Goal: Transaction & Acquisition: Purchase product/service

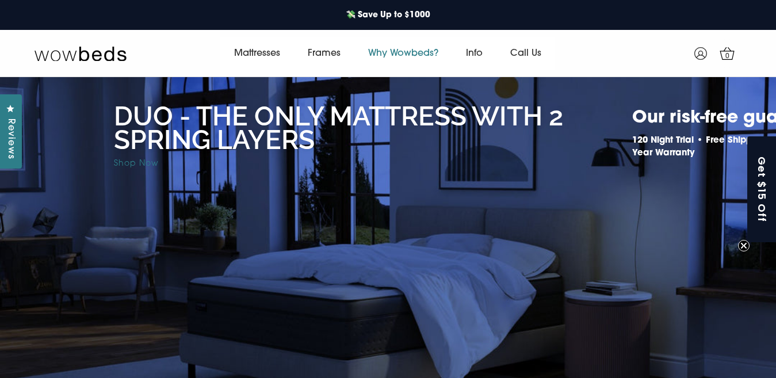
click at [404, 57] on link "Why Wowbeds?" at bounding box center [403, 53] width 98 height 32
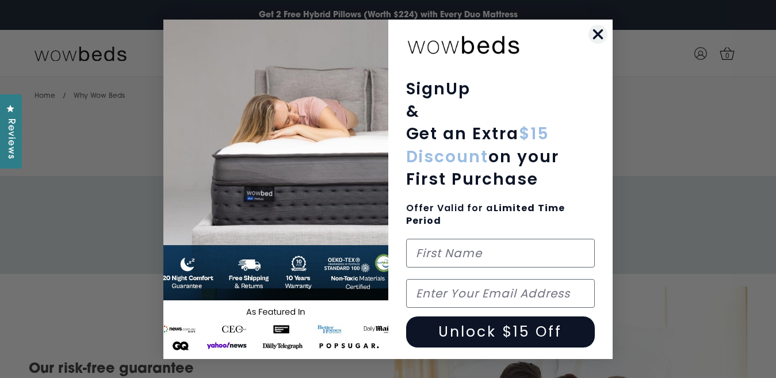
drag, startPoint x: 594, startPoint y: 32, endPoint x: 580, endPoint y: 36, distance: 14.2
click at [592, 33] on circle "Close dialog" at bounding box center [597, 33] width 19 height 19
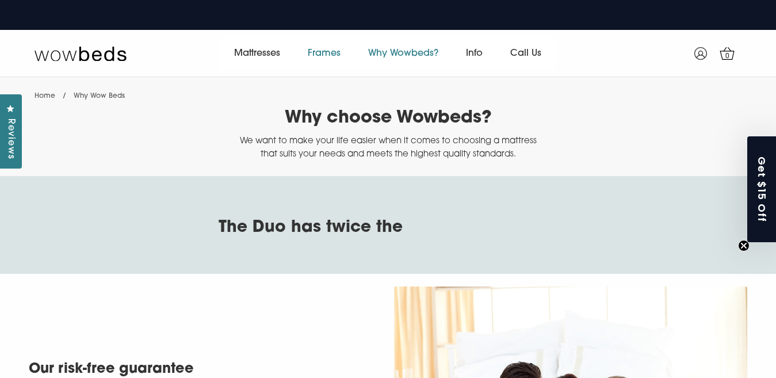
click at [322, 51] on link "Frames" at bounding box center [324, 53] width 60 height 32
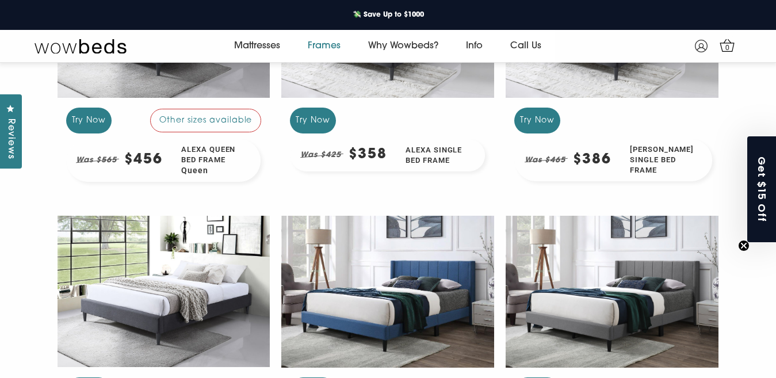
scroll to position [518, 0]
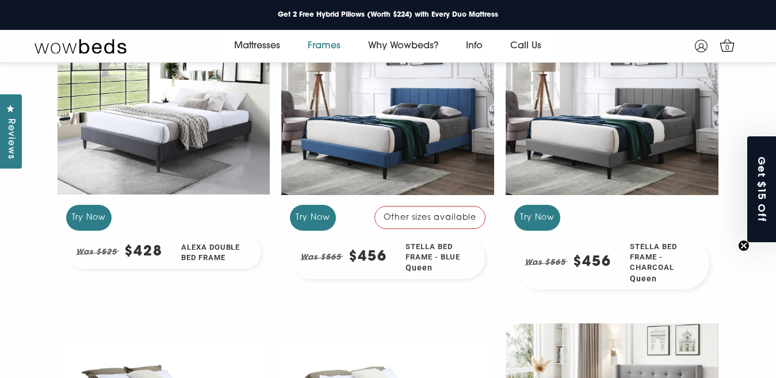
click at [423, 221] on div "Other sizes available" at bounding box center [430, 217] width 112 height 23
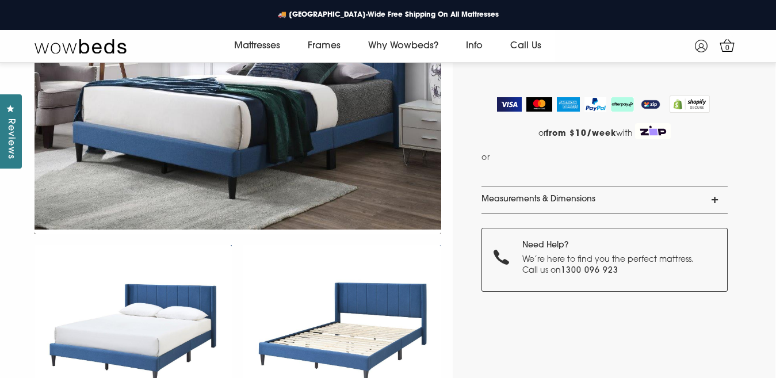
scroll to position [159, 0]
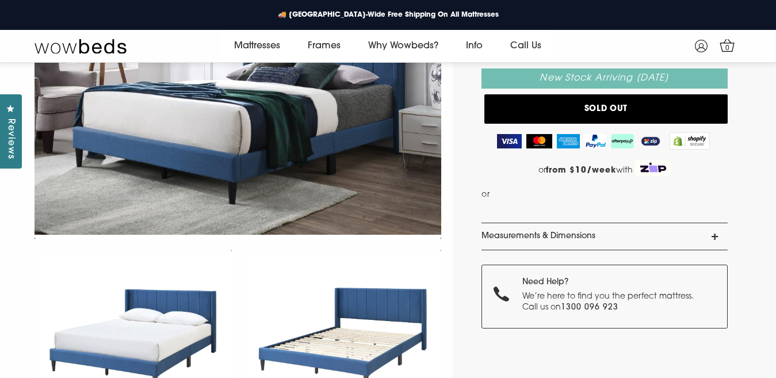
click at [564, 206] on span at bounding box center [609, 203] width 234 height 9
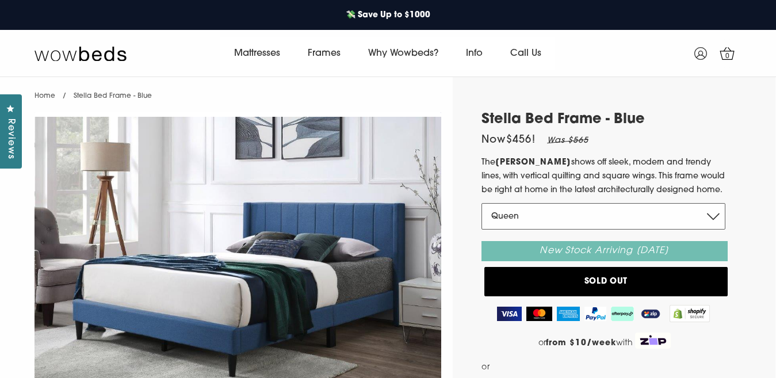
click at [544, 216] on select "Queen Double King" at bounding box center [603, 216] width 244 height 26
click at [318, 52] on link "Frames" at bounding box center [324, 53] width 60 height 32
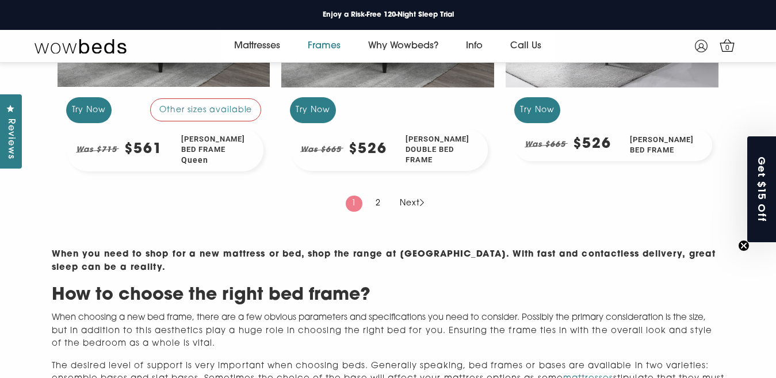
scroll to position [1208, 0]
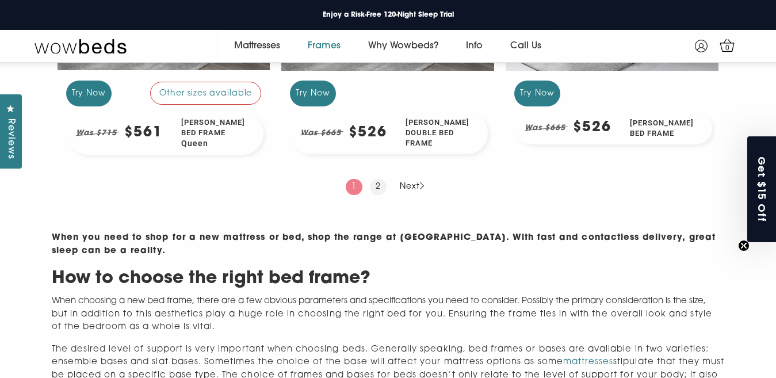
click at [374, 185] on link "2" at bounding box center [378, 187] width 17 height 16
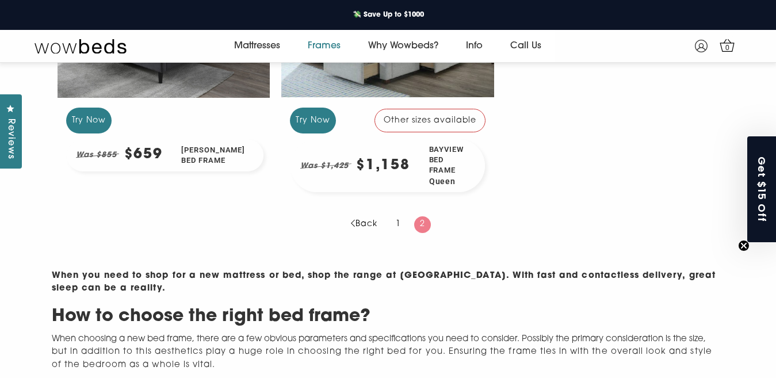
scroll to position [173, 0]
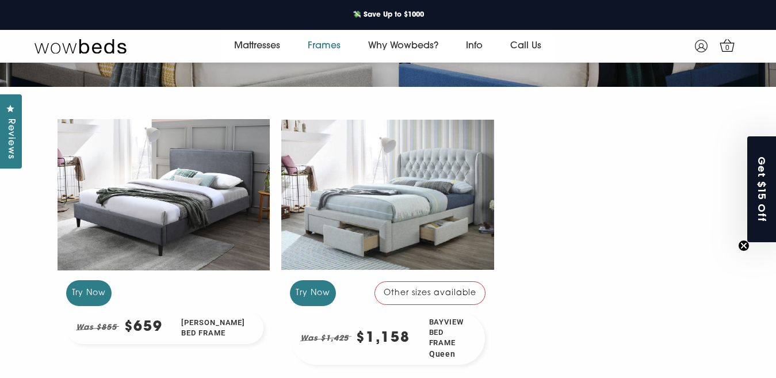
click at [439, 297] on div "Other sizes available" at bounding box center [430, 292] width 112 height 23
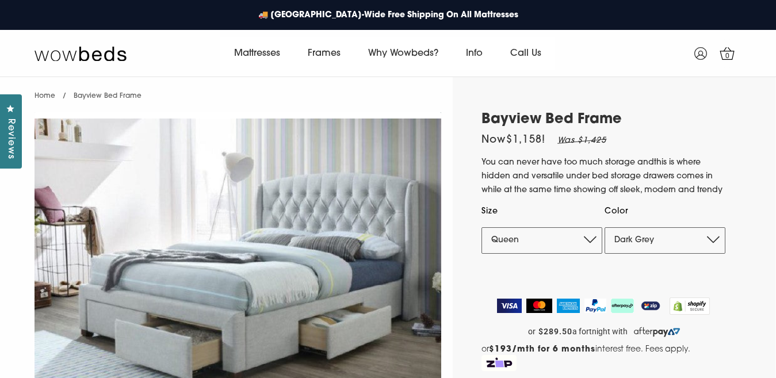
select select "Dark Grey"
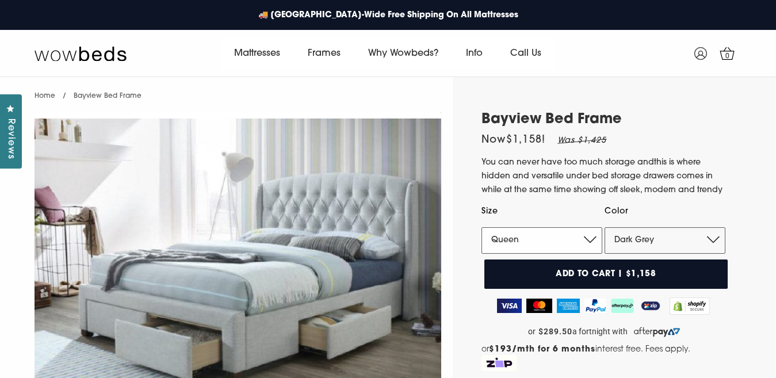
click at [538, 231] on select "Queen King" at bounding box center [541, 240] width 121 height 26
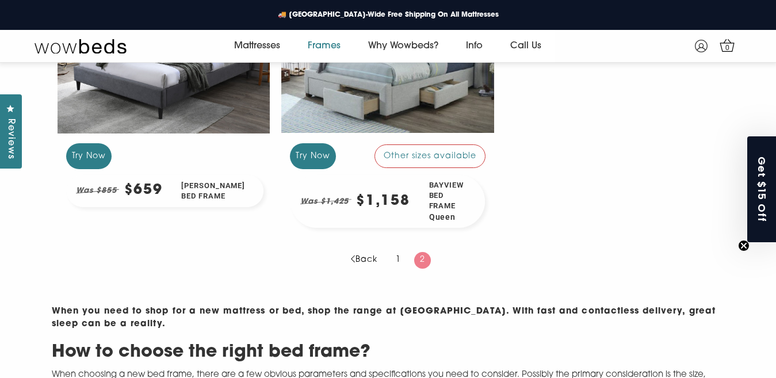
scroll to position [340, 0]
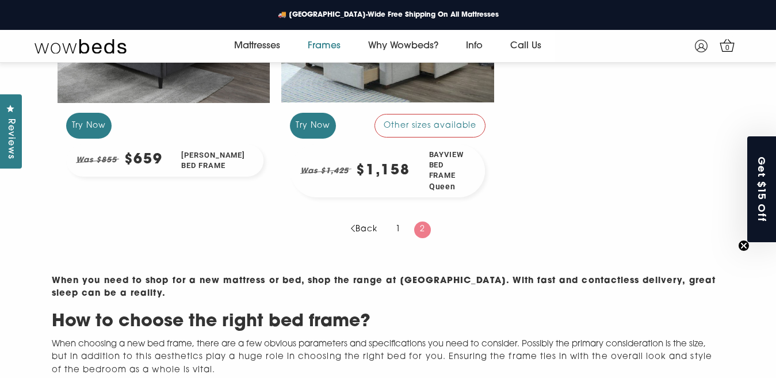
click at [196, 162] on div "[PERSON_NAME] Bed Frame" at bounding box center [217, 161] width 91 height 32
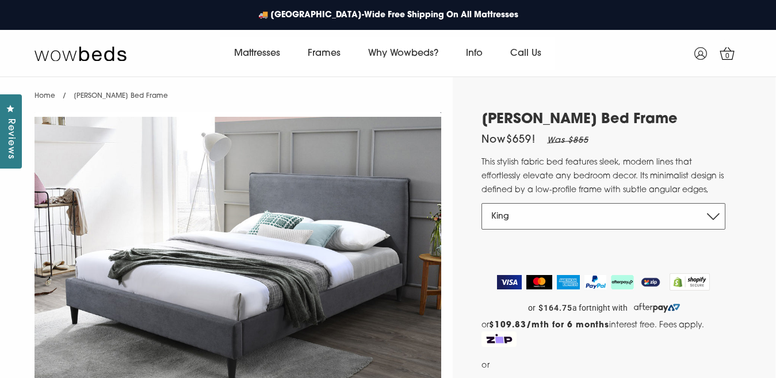
click at [513, 218] on select "King" at bounding box center [603, 216] width 244 height 26
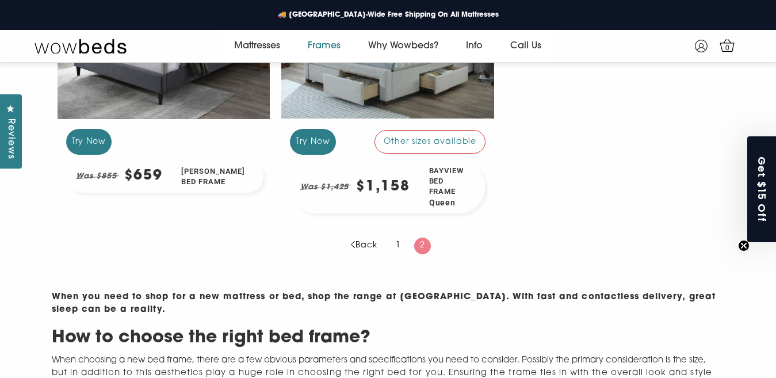
scroll to position [340, 0]
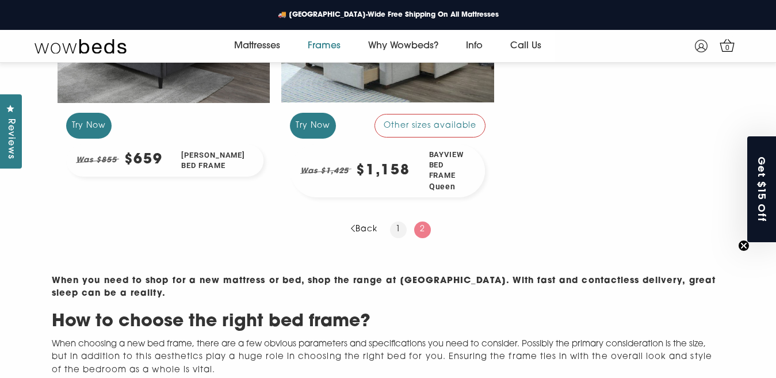
click at [400, 233] on link "1" at bounding box center [398, 229] width 17 height 16
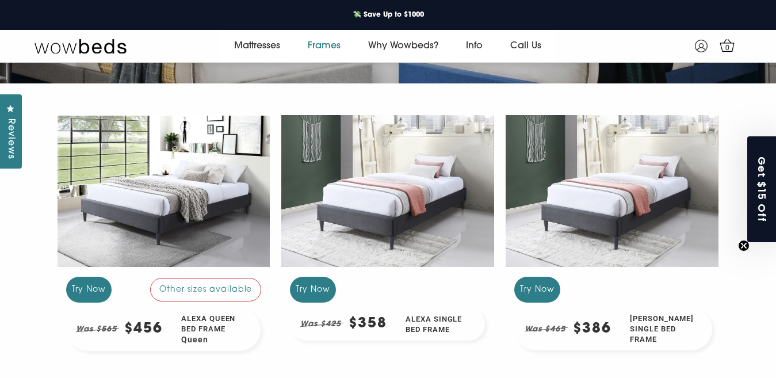
scroll to position [173, 0]
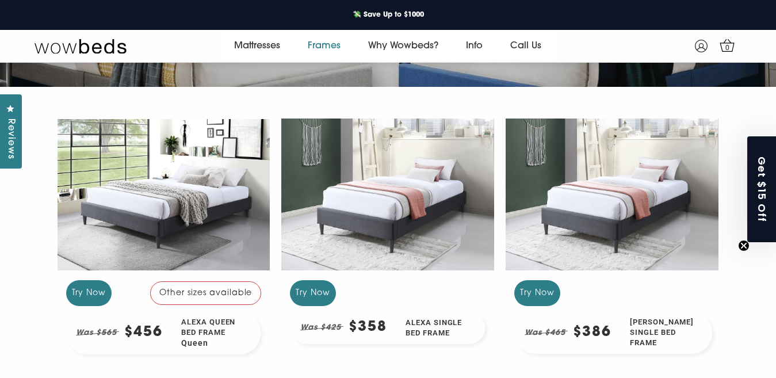
click at [183, 323] on div "Alexa Queen Bed Frame Queen" at bounding box center [216, 333] width 89 height 43
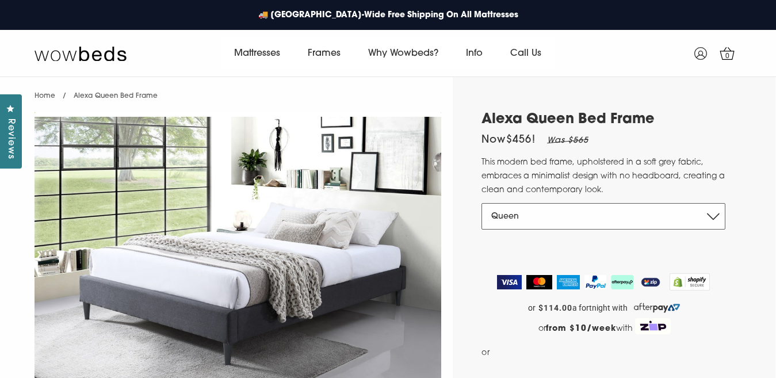
click at [517, 216] on select "Queen King Double Single King Single" at bounding box center [603, 216] width 244 height 26
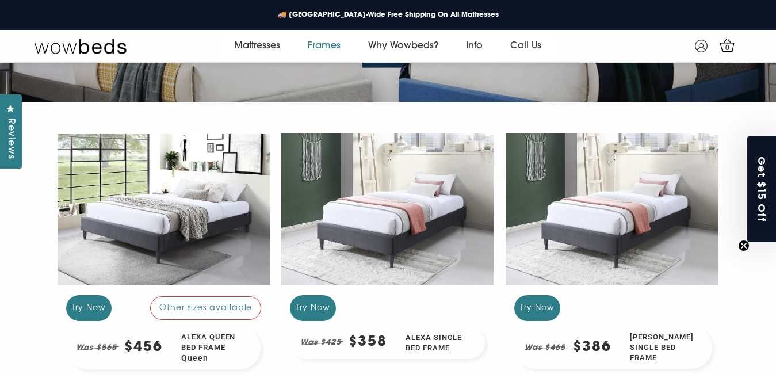
click at [418, 344] on div "Alexa Single Bed Frame" at bounding box center [440, 343] width 89 height 32
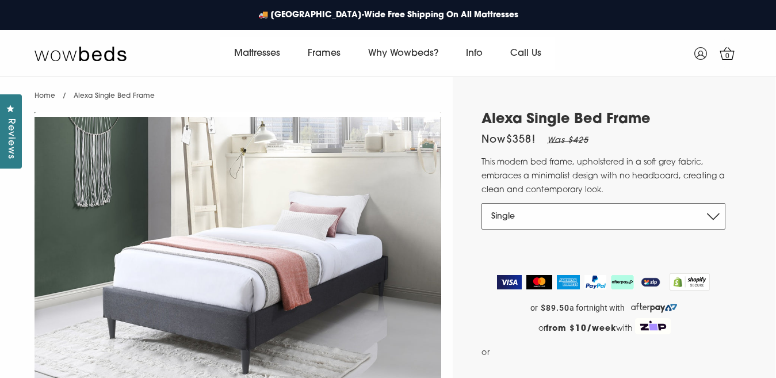
click at [530, 212] on select "Single" at bounding box center [603, 216] width 244 height 26
click at [530, 213] on select "Single" at bounding box center [603, 216] width 244 height 26
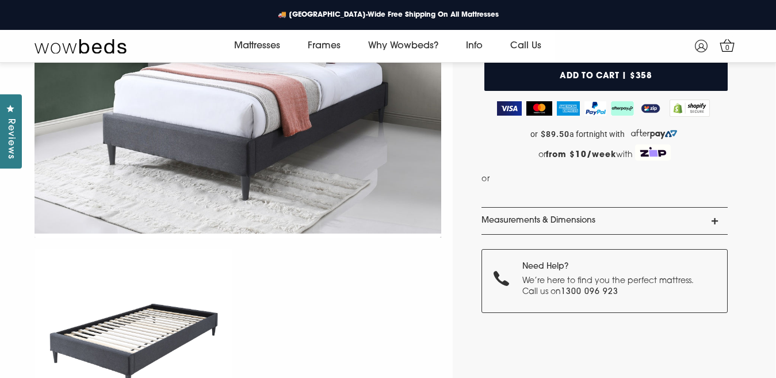
scroll to position [159, 0]
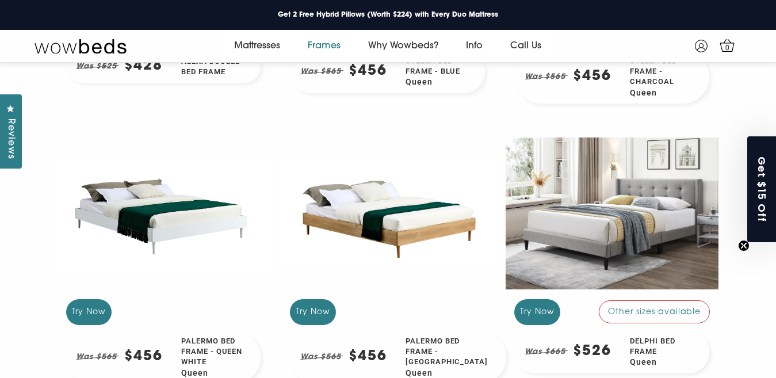
scroll to position [876, 0]
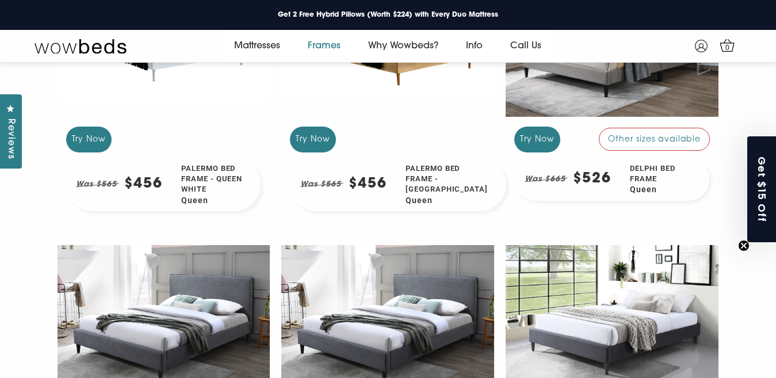
click at [205, 182] on div "Palermo Bed Frame - Queen White Queen" at bounding box center [216, 184] width 89 height 53
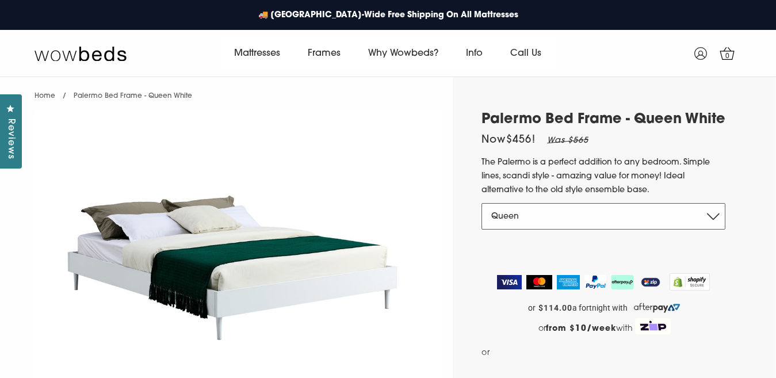
click at [514, 224] on select "Queen" at bounding box center [603, 216] width 244 height 26
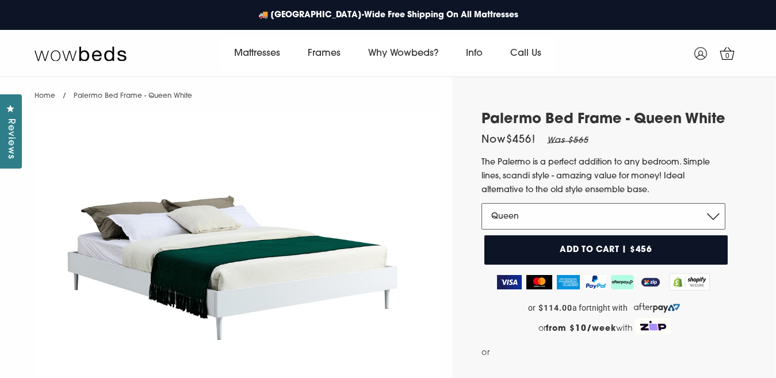
drag, startPoint x: 508, startPoint y: 223, endPoint x: 500, endPoint y: 217, distance: 9.1
click at [508, 222] on select "Queen" at bounding box center [603, 216] width 244 height 26
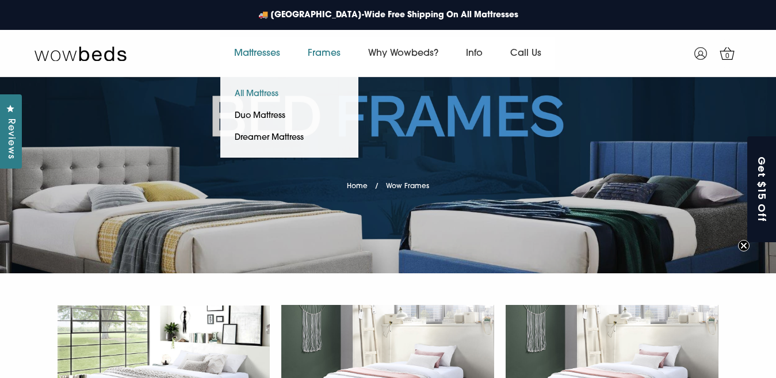
click at [262, 89] on link "All Mattress" at bounding box center [256, 94] width 72 height 22
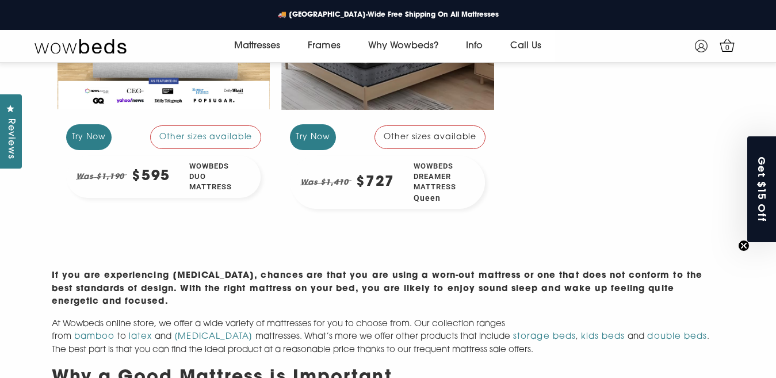
scroll to position [345, 0]
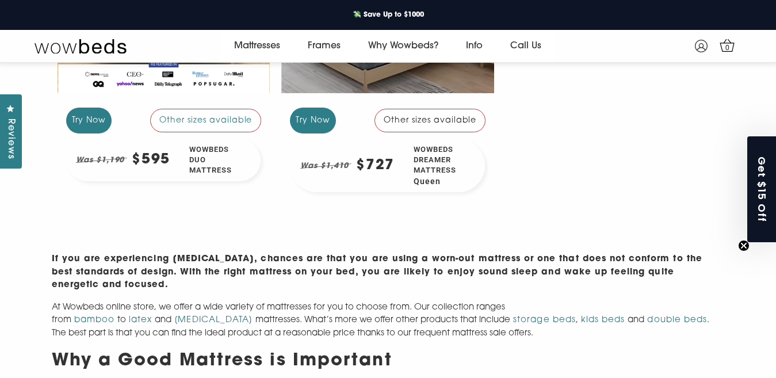
click at [442, 119] on div "Other sizes available" at bounding box center [430, 120] width 112 height 23
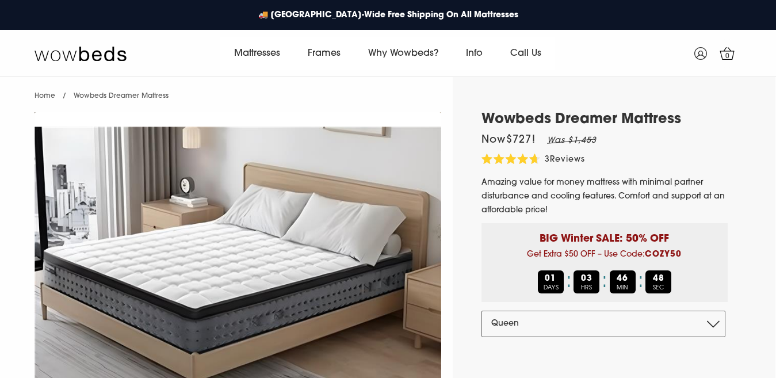
select select "Queen"
